Goal: Task Accomplishment & Management: Manage account settings

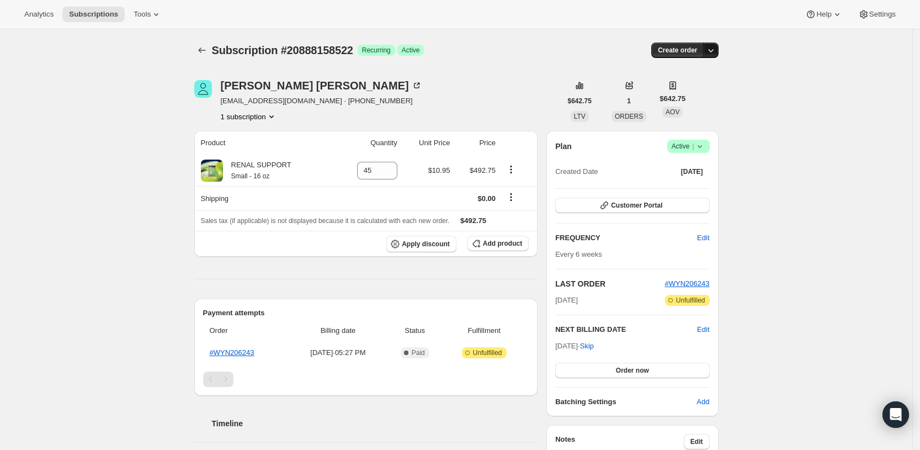
click at [715, 50] on icon "button" at bounding box center [710, 50] width 11 height 11
click at [519, 60] on div "Subscription #20888158522. This page is ready Subscription #20888158522 Success…" at bounding box center [456, 50] width 524 height 42
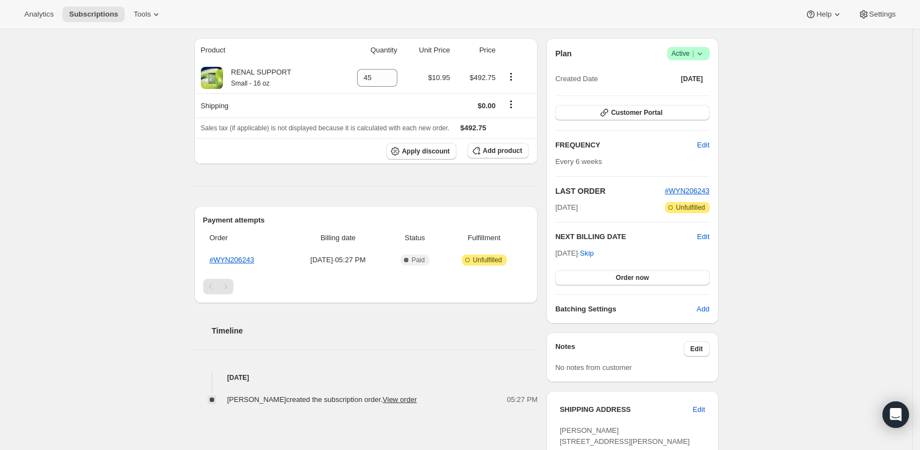
scroll to position [74, 0]
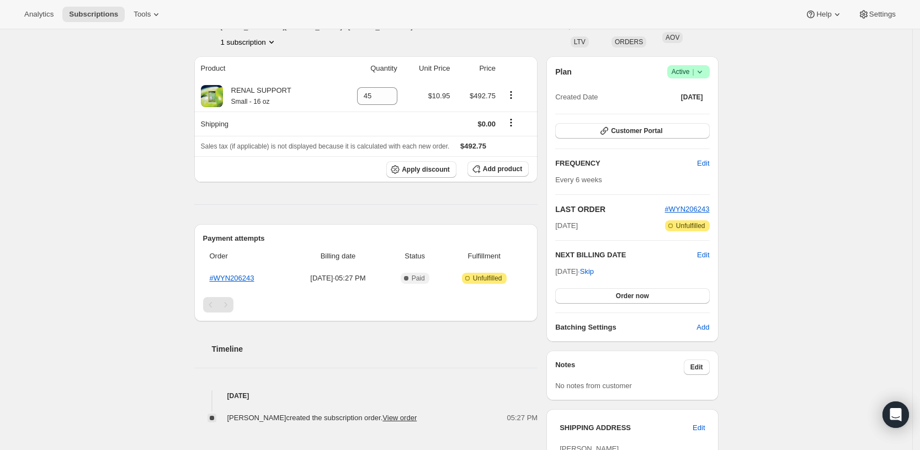
click at [704, 71] on icon at bounding box center [699, 71] width 11 height 11
click at [689, 98] on span "Pause subscription" at bounding box center [691, 93] width 61 height 8
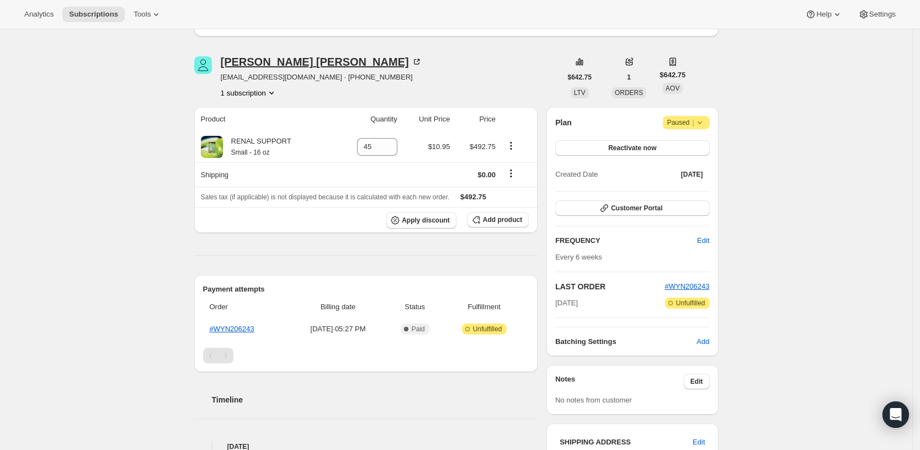
click at [252, 64] on div "[PERSON_NAME]" at bounding box center [321, 61] width 201 height 11
click at [701, 120] on icon at bounding box center [699, 122] width 11 height 11
click at [684, 123] on span "Paused |" at bounding box center [686, 122] width 38 height 11
click at [684, 122] on span "Paused |" at bounding box center [686, 122] width 38 height 11
click at [705, 120] on icon at bounding box center [699, 122] width 11 height 11
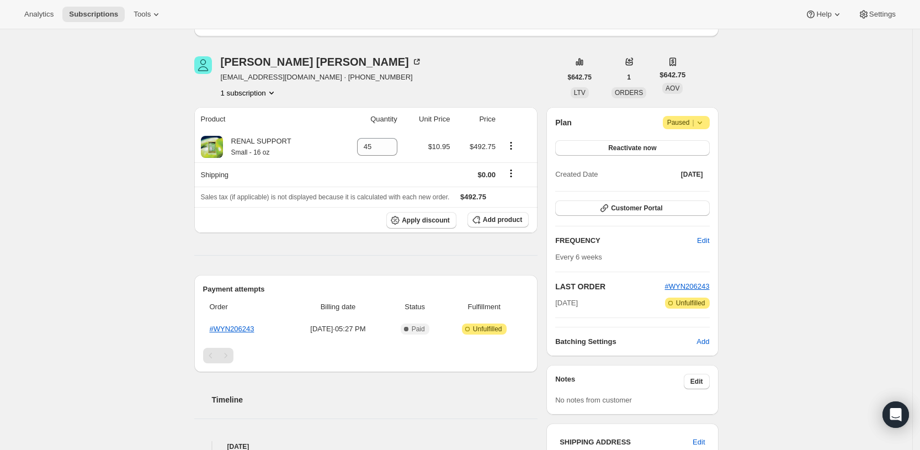
click at [705, 120] on icon at bounding box center [699, 122] width 11 height 11
click at [668, 146] on button "Reactivate now" at bounding box center [632, 147] width 154 height 15
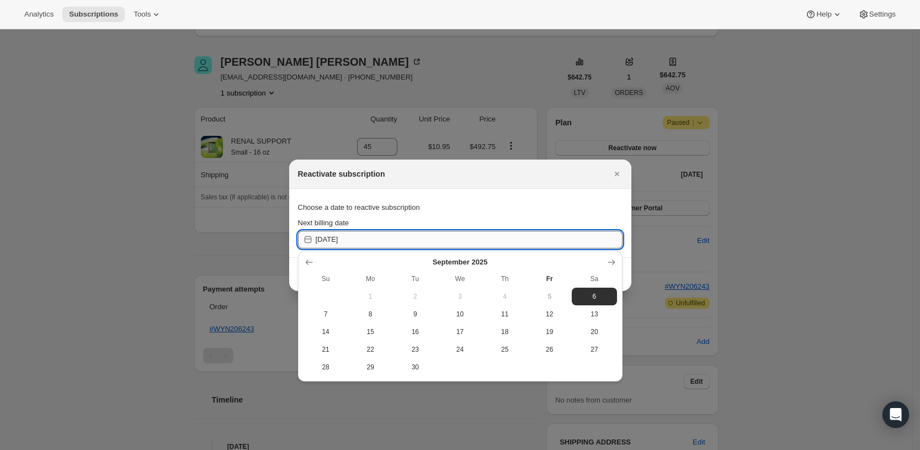
click at [578, 243] on input "[DATE]" at bounding box center [469, 240] width 307 height 18
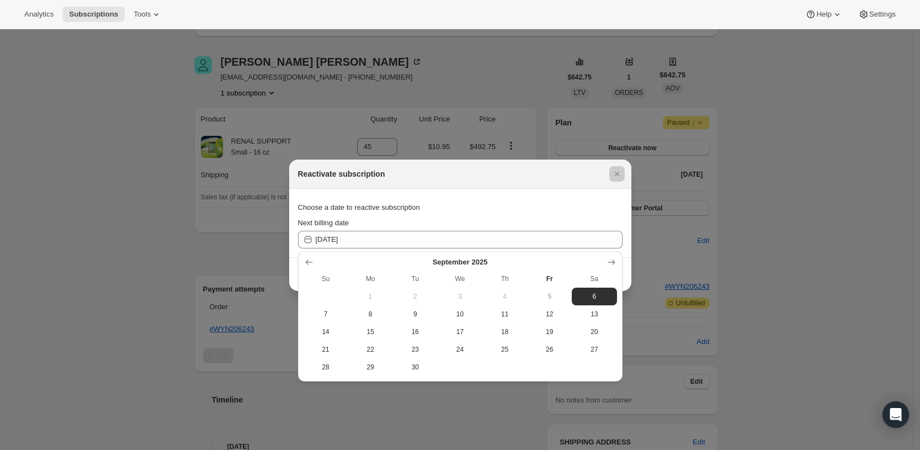
click at [896, 129] on div at bounding box center [460, 225] width 920 height 450
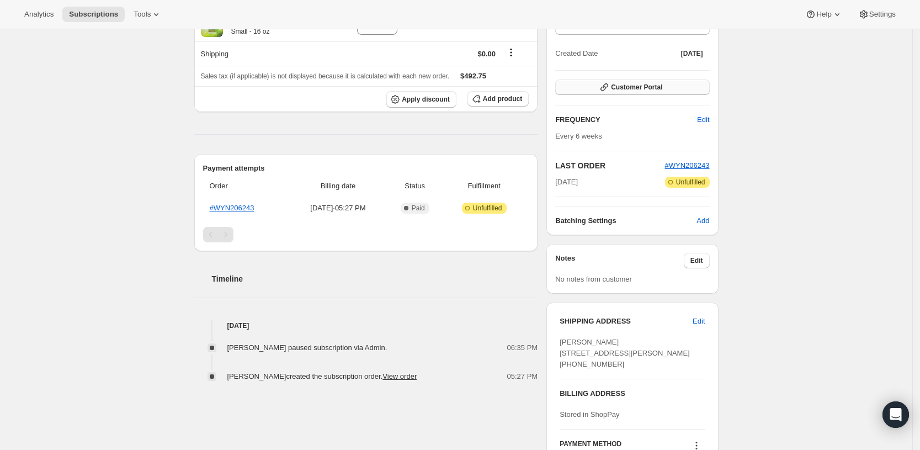
scroll to position [115, 0]
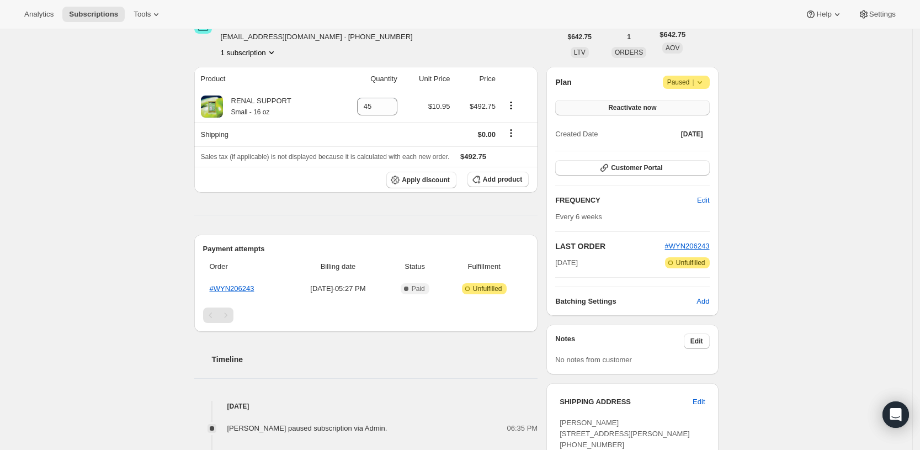
click at [664, 108] on button "Reactivate now" at bounding box center [632, 107] width 154 height 15
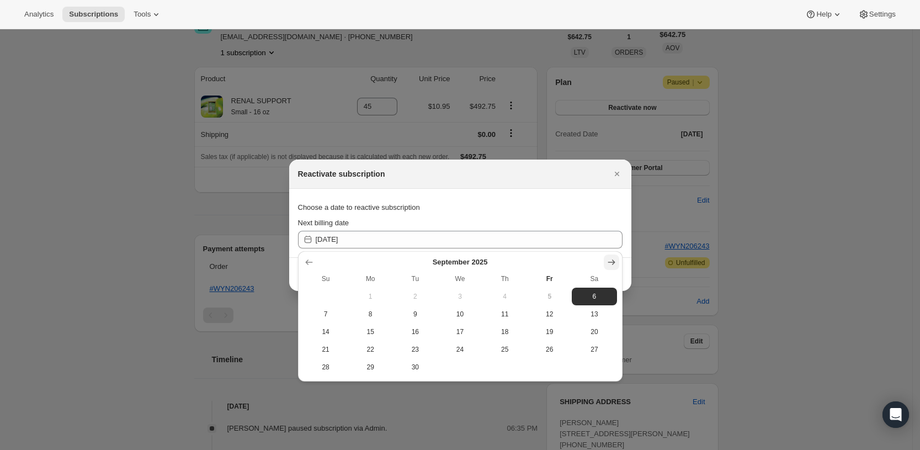
click at [607, 261] on icon "Show next month, October 2025" at bounding box center [611, 262] width 11 height 11
click at [542, 333] on span "17" at bounding box center [549, 331] width 36 height 9
type input "[DATE]"
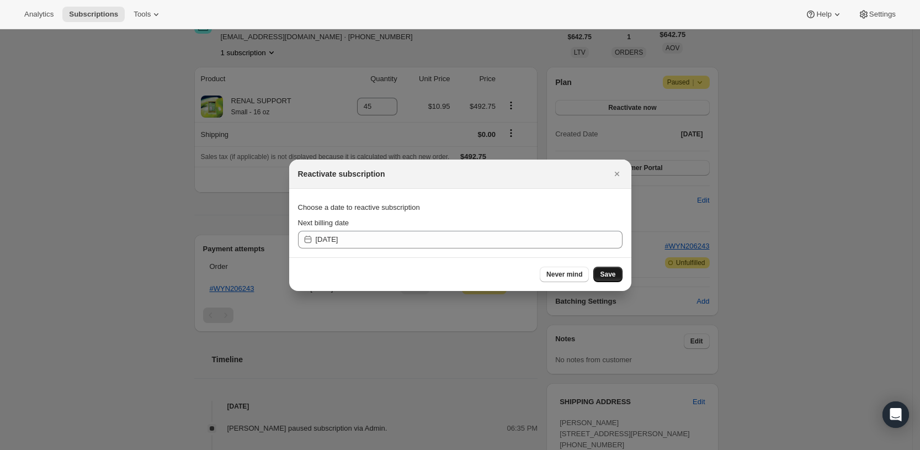
click at [609, 271] on span "Save" at bounding box center [607, 274] width 15 height 9
